Goal: Information Seeking & Learning: Learn about a topic

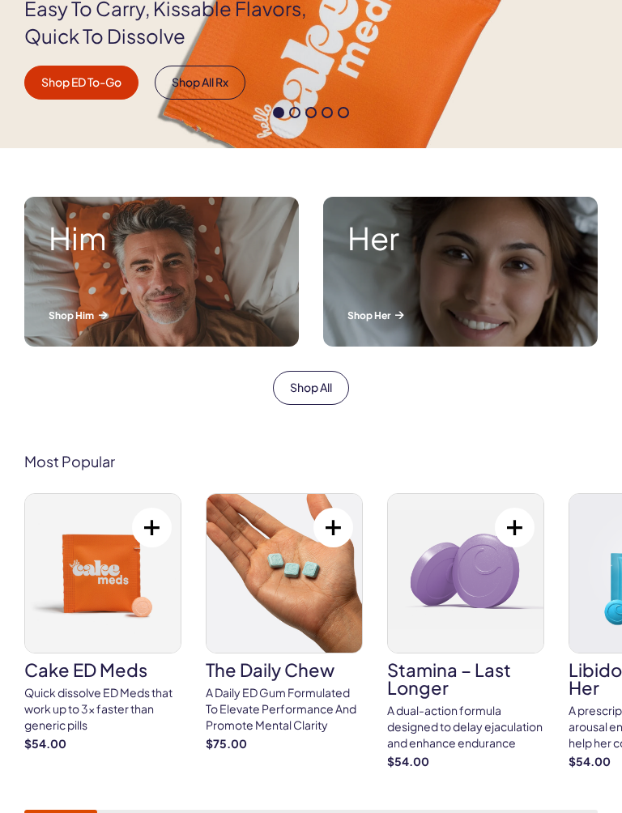
scroll to position [425, 0]
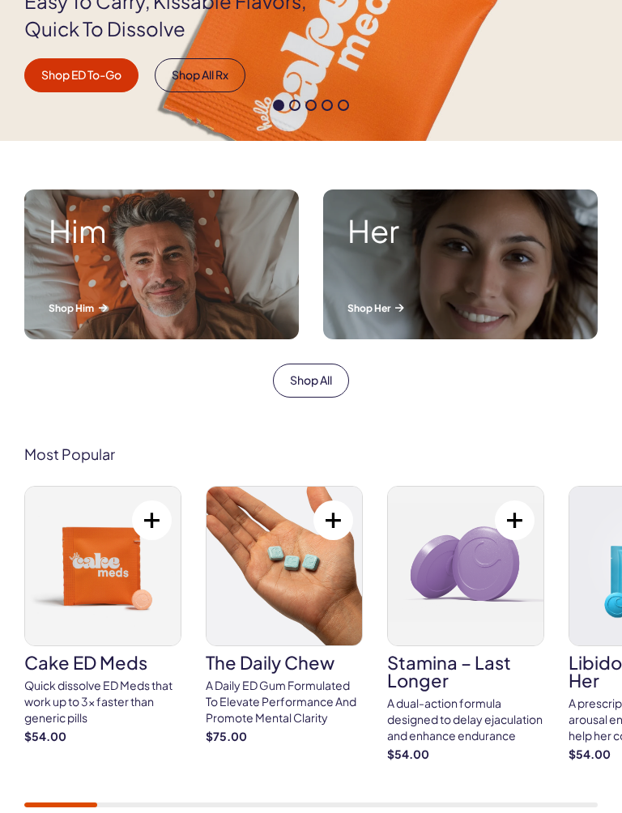
click at [543, 291] on div "Her Shop Her" at bounding box center [460, 265] width 275 height 150
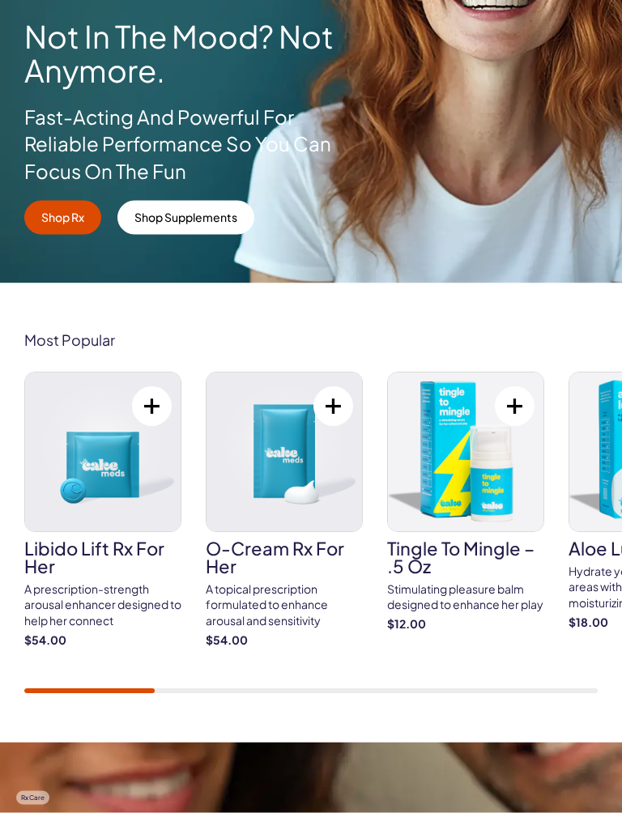
scroll to position [339, 0]
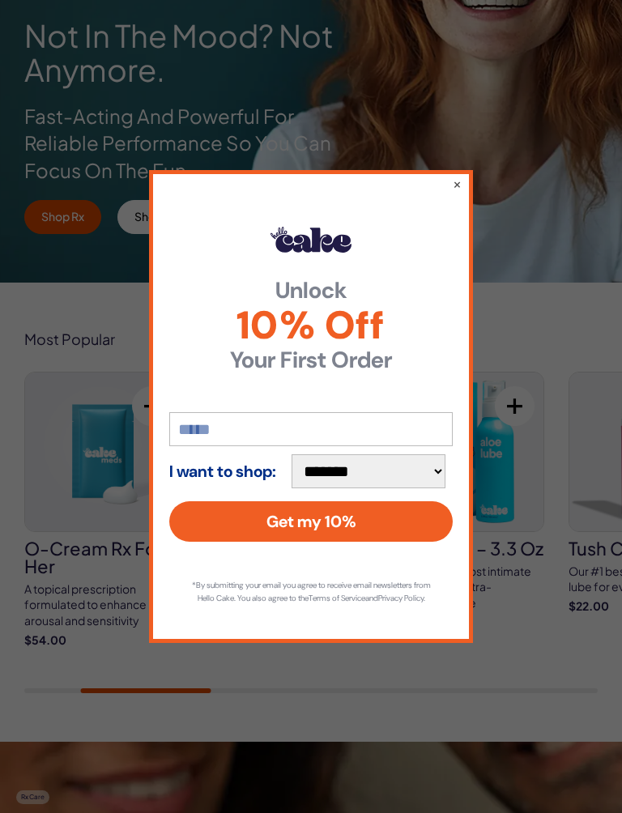
click at [467, 170] on div "**********" at bounding box center [311, 406] width 324 height 473
click at [457, 176] on button "×" at bounding box center [457, 184] width 9 height 16
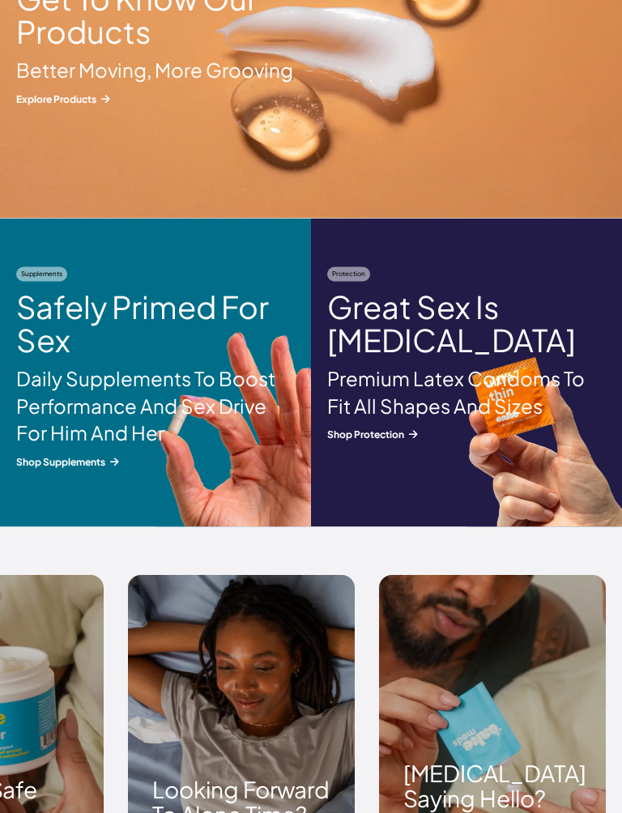
scroll to position [1933, 0]
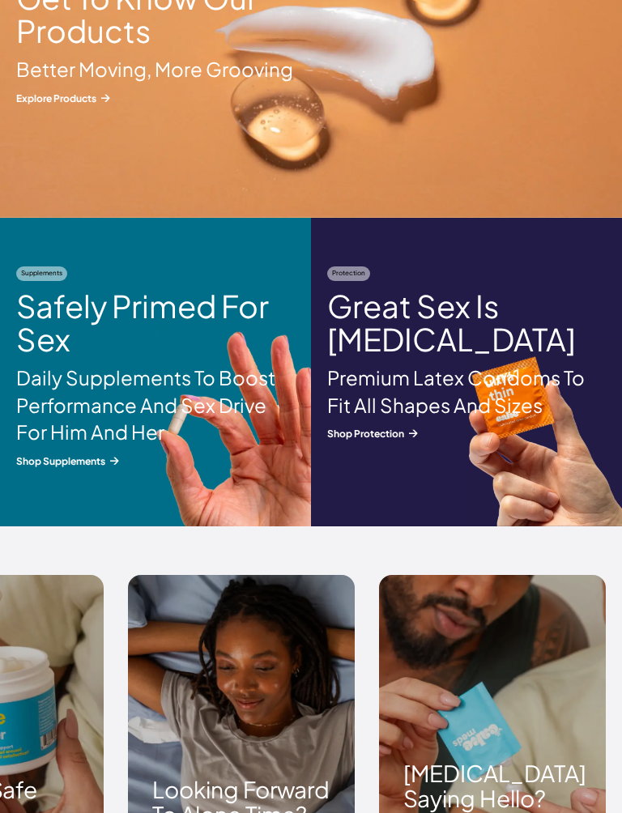
click at [60, 312] on h2 "Safely Primed For Sex" at bounding box center [155, 323] width 279 height 68
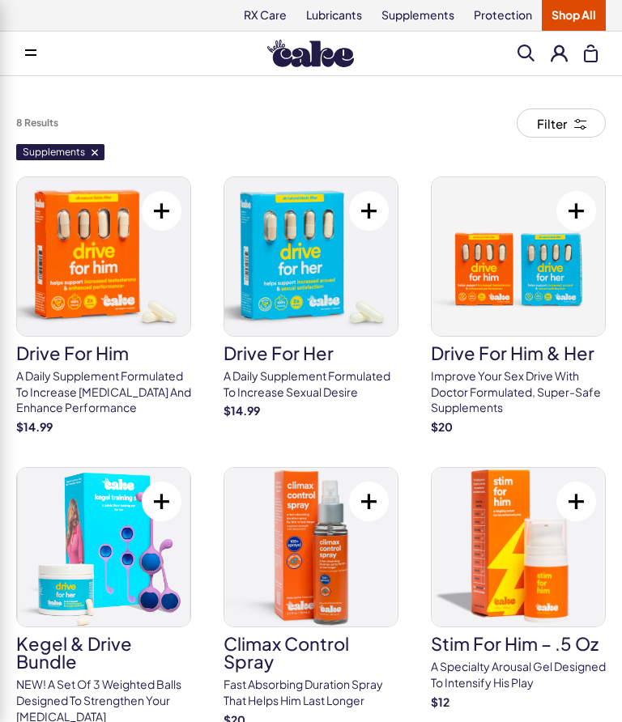
click at [325, 353] on h3 "drive for her" at bounding box center [311, 353] width 175 height 18
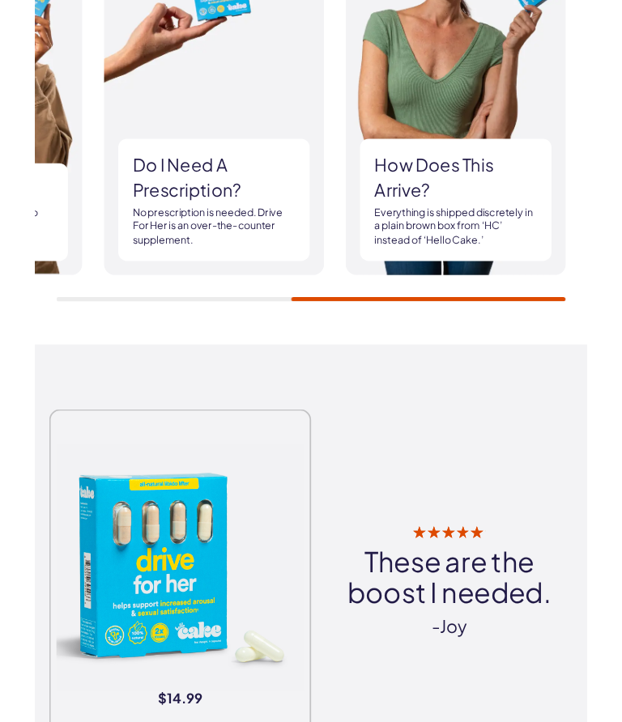
scroll to position [2052, 0]
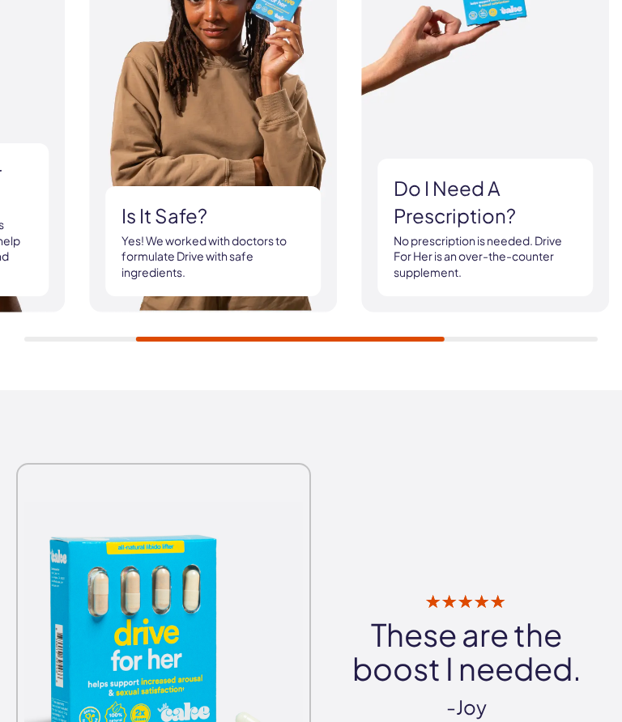
click at [502, 252] on p "No prescription is needed. Drive For Her is an over-the-counter supplement." at bounding box center [485, 257] width 183 height 48
click at [502, 251] on p "No prescription is needed. Drive For Her is an over-the-counter supplement." at bounding box center [485, 257] width 183 height 48
click at [494, 215] on h3 "Do I need a prescription?" at bounding box center [485, 202] width 183 height 54
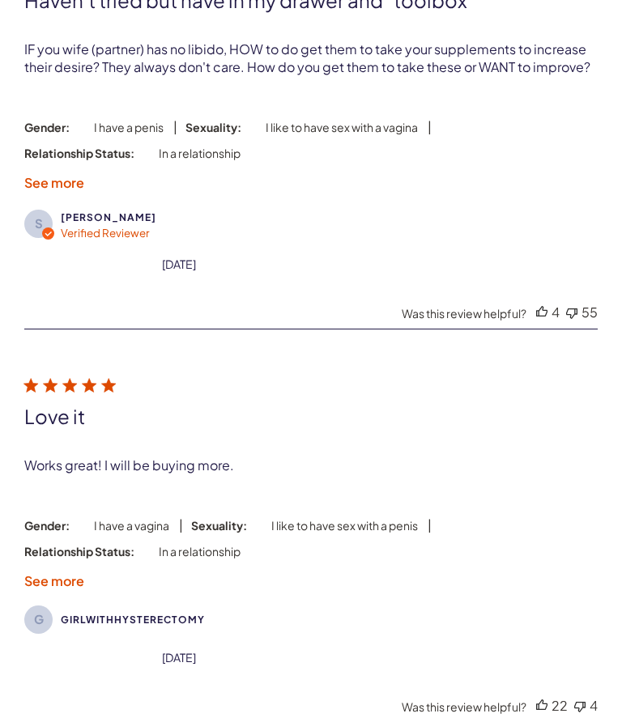
scroll to position [4197, 0]
